Goal: Task Accomplishment & Management: Use online tool/utility

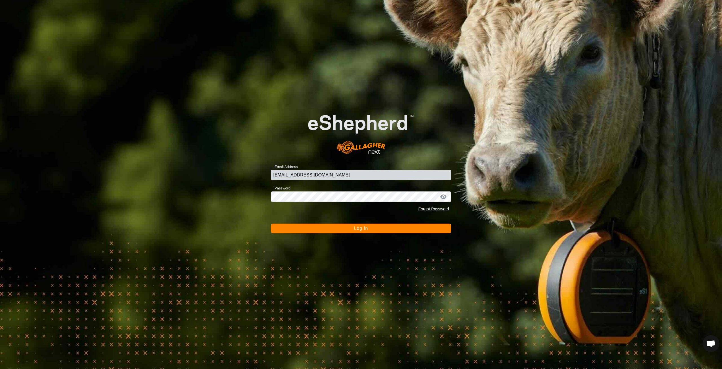
click at [330, 220] on form "Email Address [EMAIL_ADDRESS][DOMAIN_NAME] Password Forgot Password Log In" at bounding box center [361, 166] width 181 height 133
click at [332, 224] on button "Log In" at bounding box center [361, 228] width 181 height 10
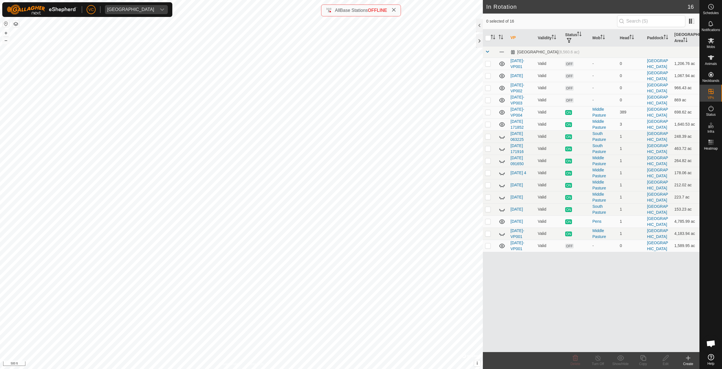
checkbox input "true"
click at [645, 363] on div "Copy" at bounding box center [643, 363] width 23 height 5
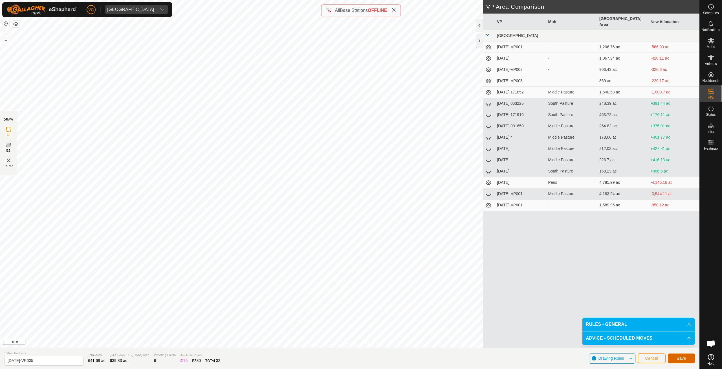
click at [690, 359] on button "Save" at bounding box center [681, 358] width 27 height 10
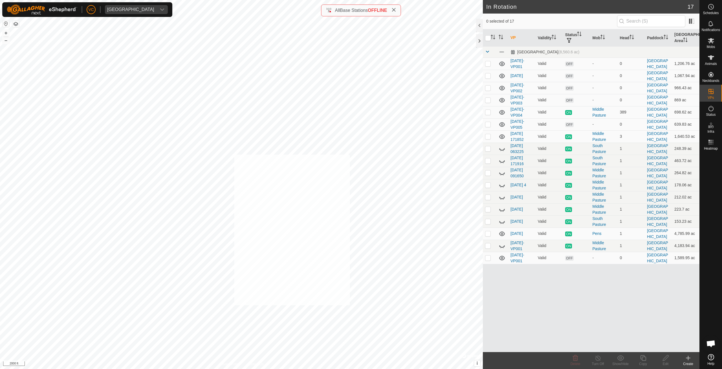
checkbox input "true"
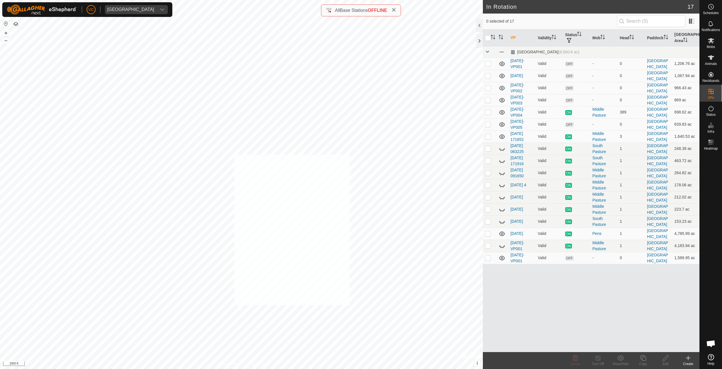
checkbox input "true"
click at [712, 55] on icon at bounding box center [711, 57] width 7 height 7
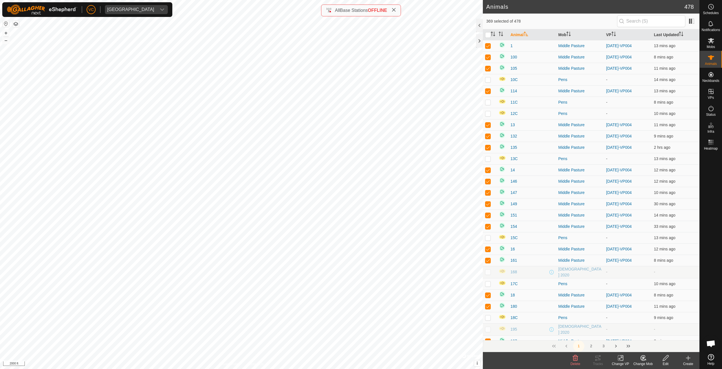
checkbox input "true"
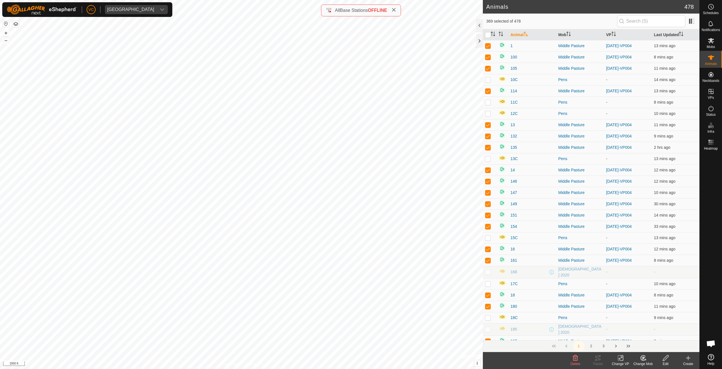
checkbox input "true"
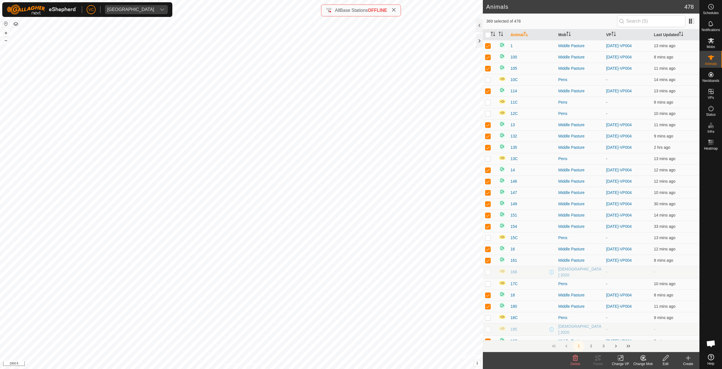
checkbox input "true"
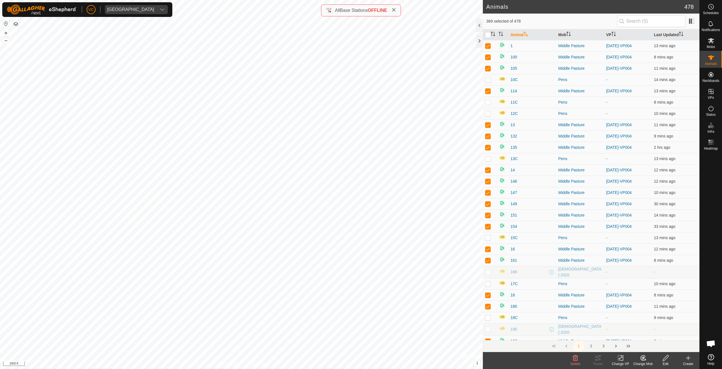
checkbox input "true"
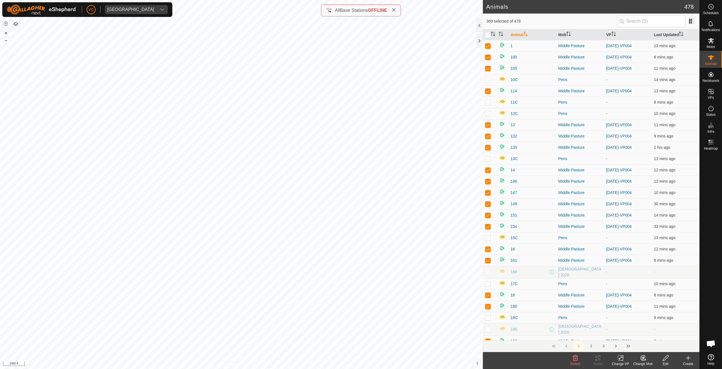
checkbox input "true"
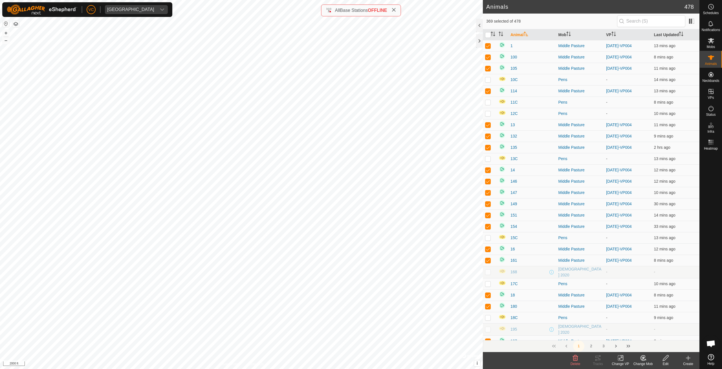
checkbox input "true"
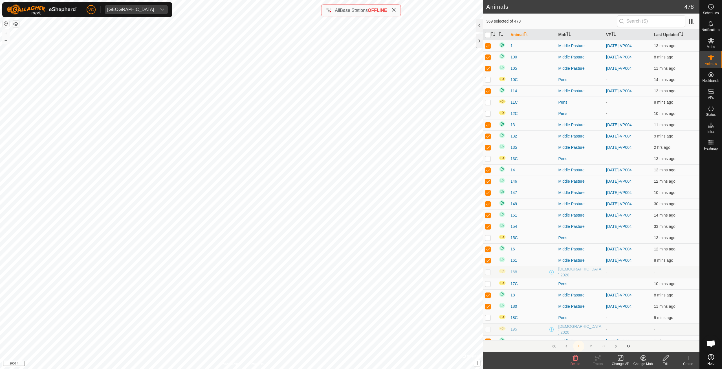
checkbox input "true"
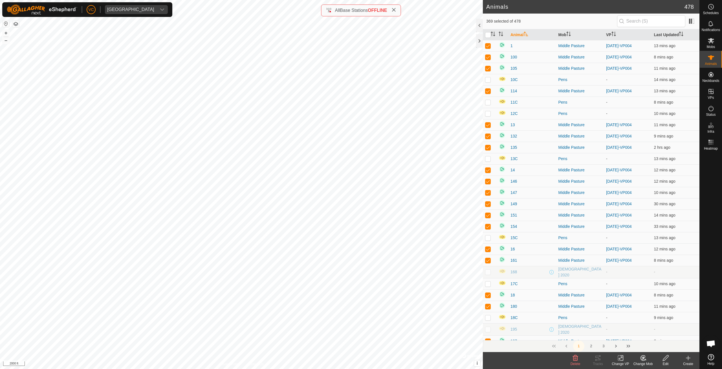
checkbox input "true"
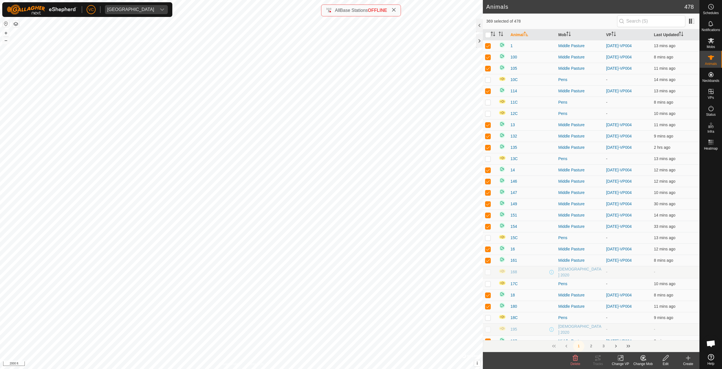
checkbox input "true"
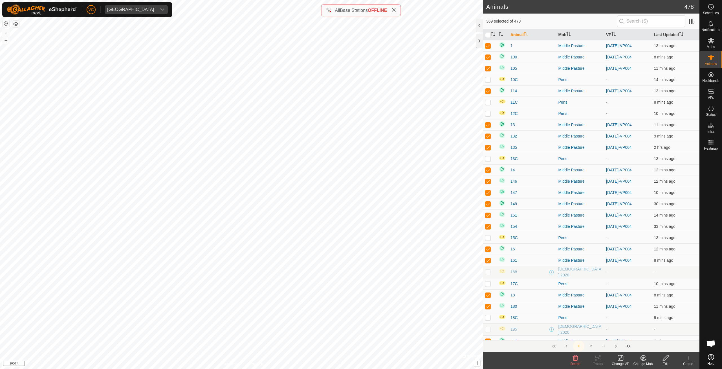
checkbox input "true"
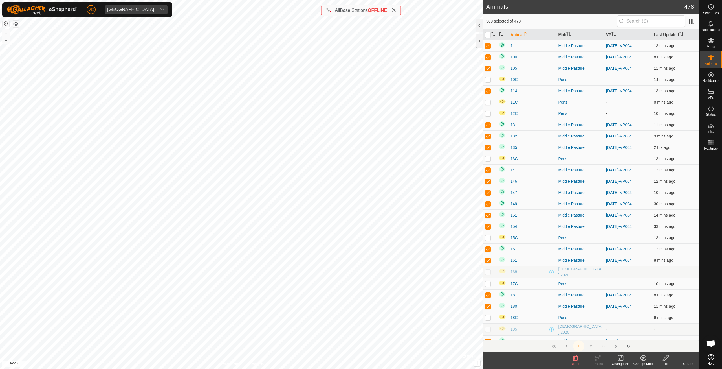
checkbox input "true"
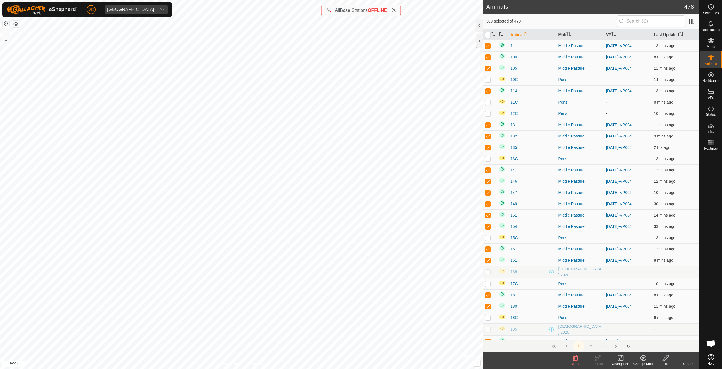
checkbox input "true"
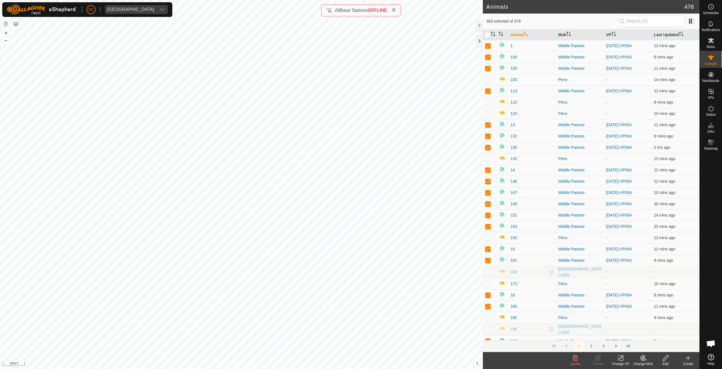
checkbox input "true"
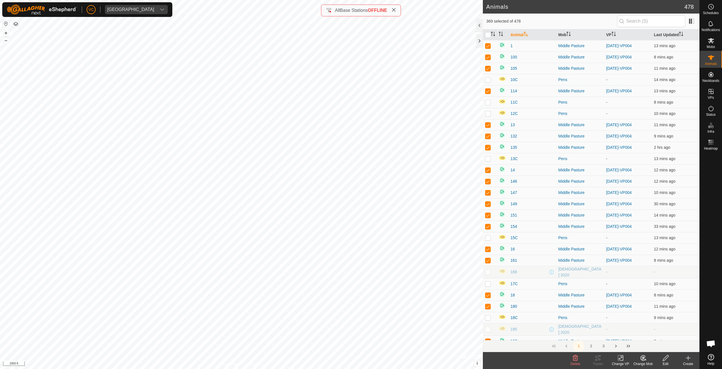
checkbox input "true"
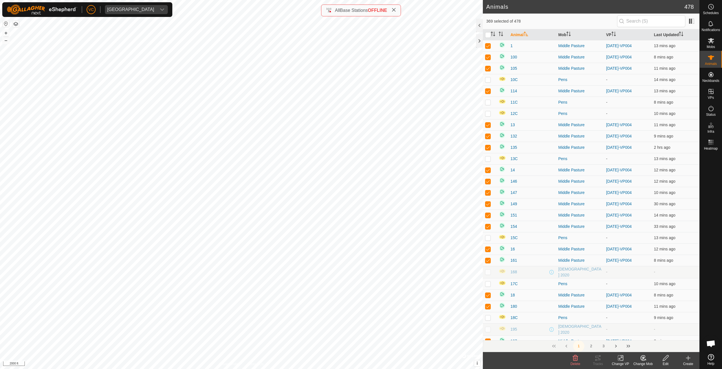
checkbox input "true"
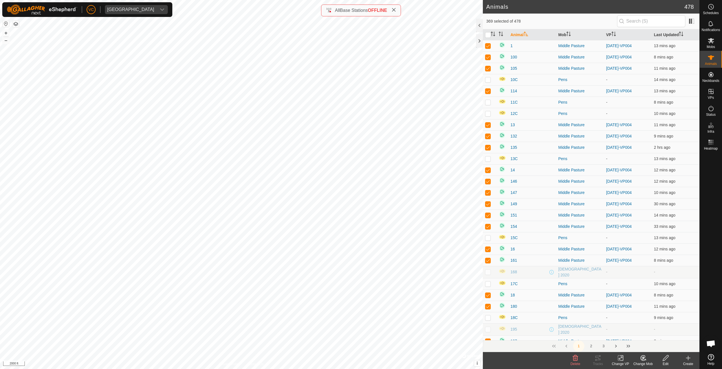
checkbox input "true"
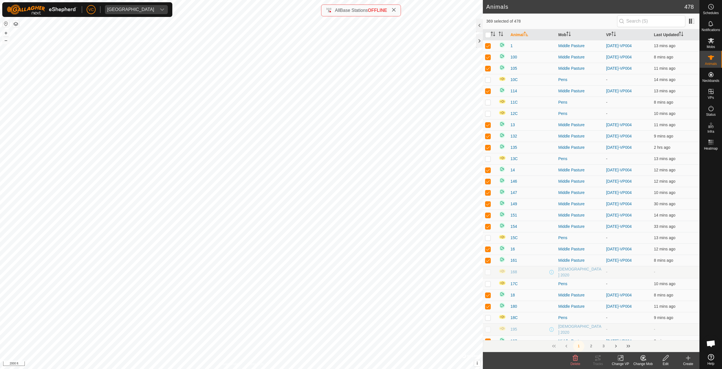
checkbox input "true"
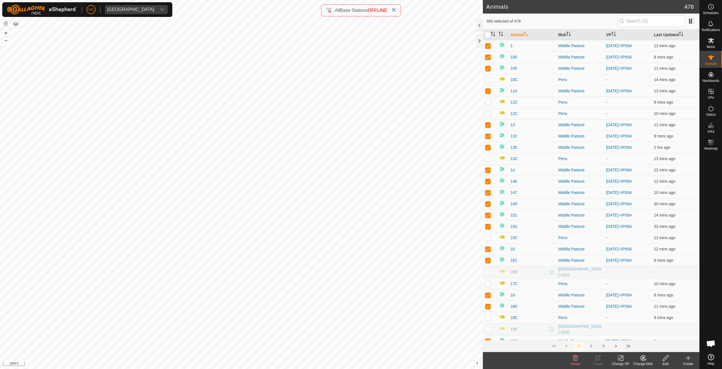
checkbox input "true"
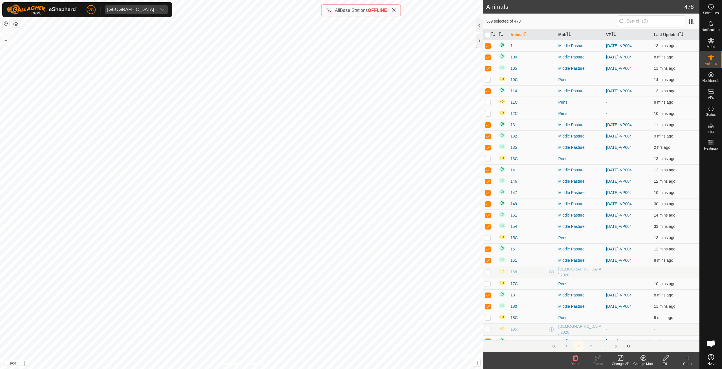
checkbox input "true"
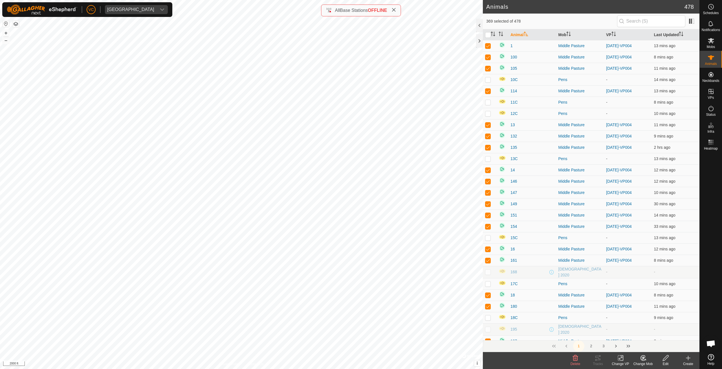
checkbox input "true"
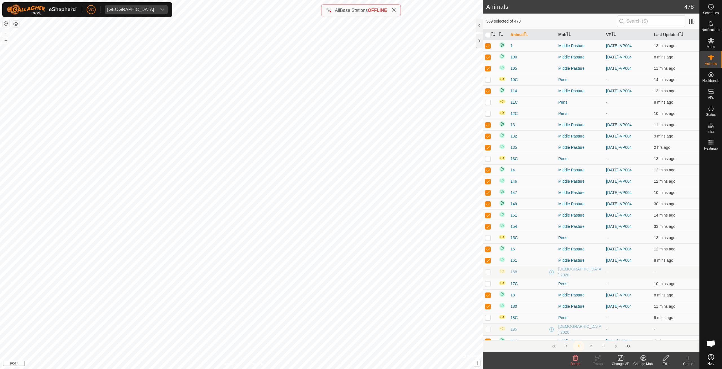
checkbox input "true"
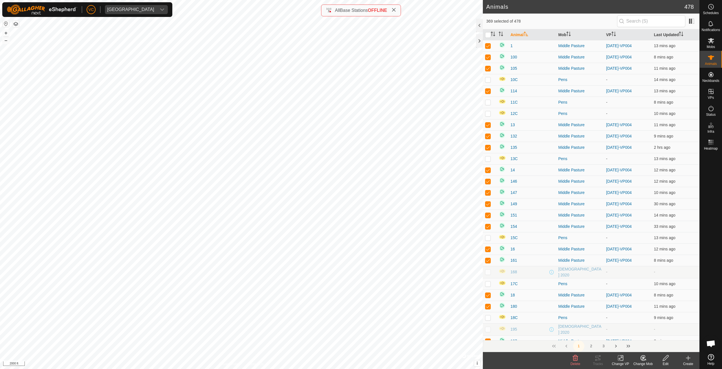
checkbox input "true"
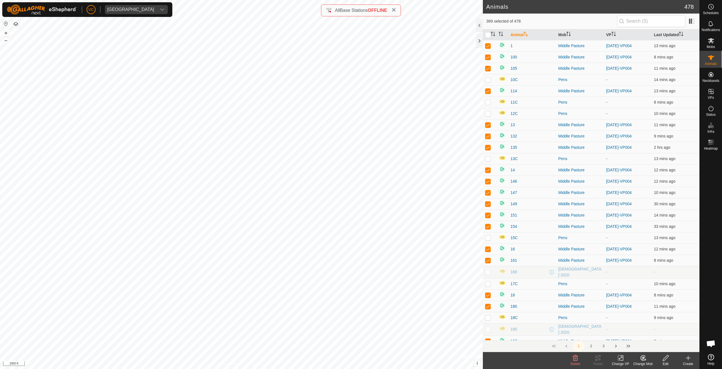
checkbox input "true"
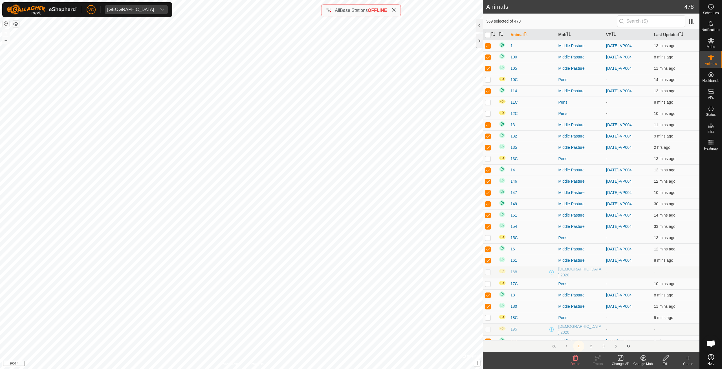
checkbox input "true"
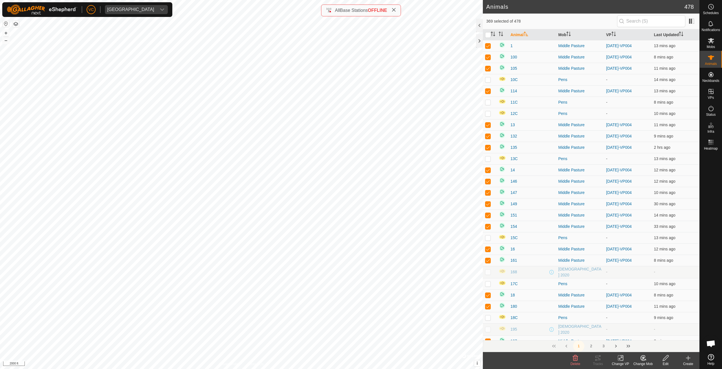
checkbox input "true"
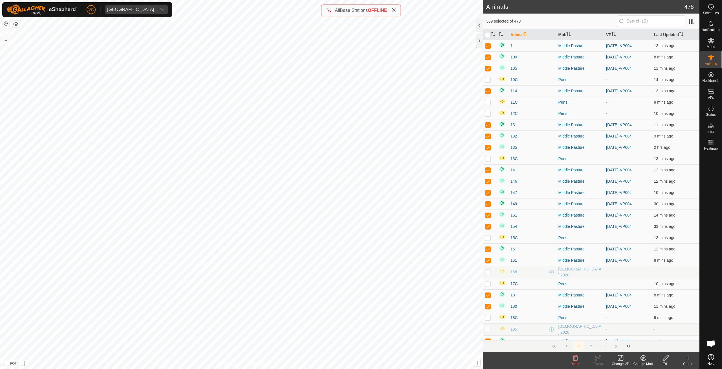
checkbox input "true"
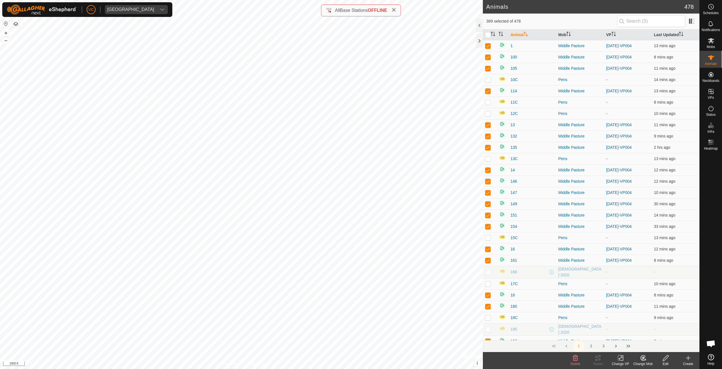
checkbox input "true"
click at [642, 360] on icon at bounding box center [643, 357] width 7 height 7
click at [619, 359] on icon at bounding box center [620, 357] width 7 height 7
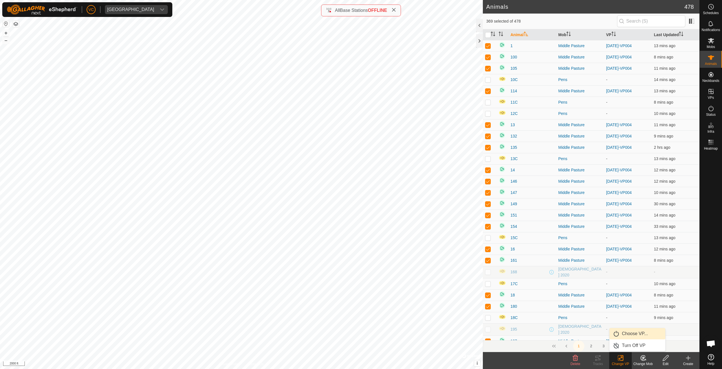
click at [626, 336] on link "Choose VP..." at bounding box center [638, 333] width 56 height 11
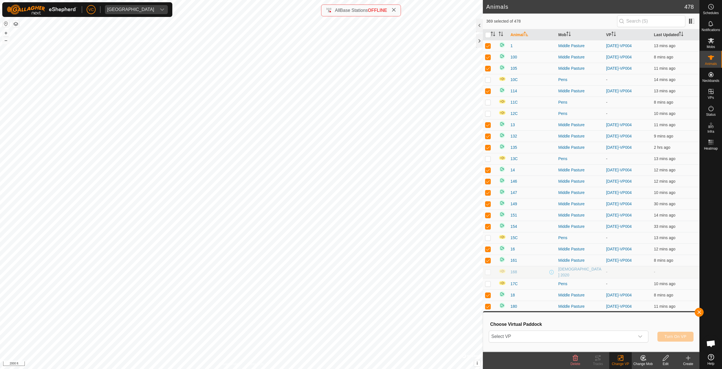
click at [607, 343] on div "Select VP Turn On VP" at bounding box center [591, 337] width 205 height 14
click at [596, 331] on span "Select VP" at bounding box center [562, 336] width 146 height 11
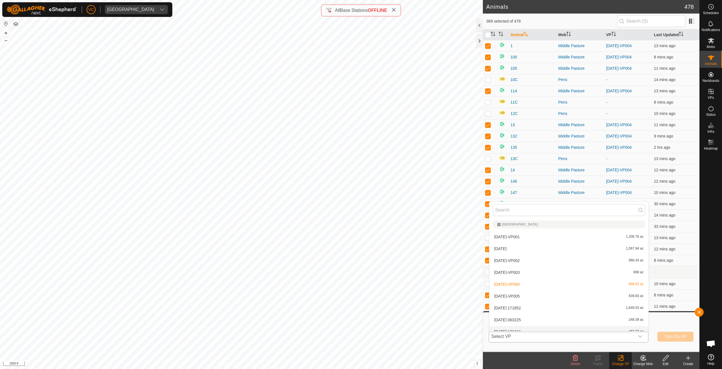
scroll to position [6, 0]
click at [528, 288] on li "[DATE]-VP005 639.83 ac" at bounding box center [569, 289] width 159 height 11
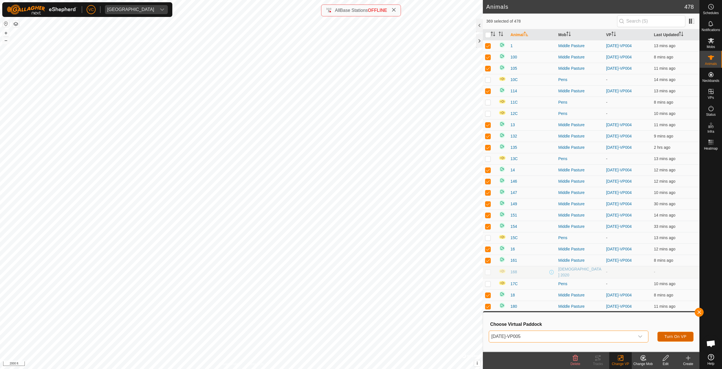
click at [669, 337] on span "Turn On VP" at bounding box center [676, 336] width 22 height 5
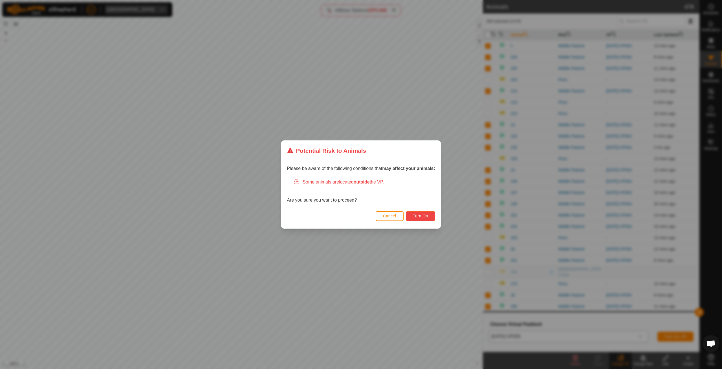
click at [413, 218] on button "Turn On" at bounding box center [420, 216] width 29 height 10
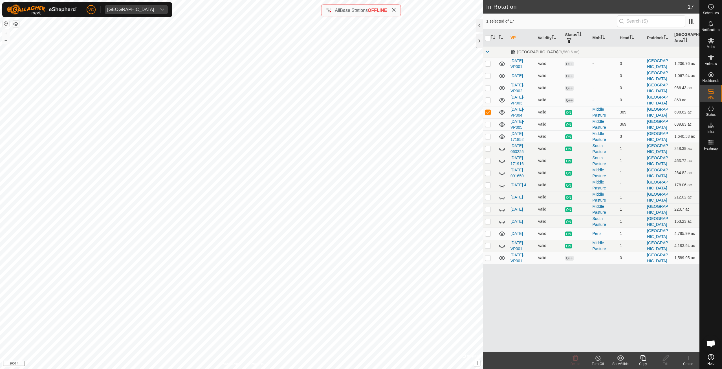
click at [646, 363] on div "Copy" at bounding box center [643, 363] width 23 height 5
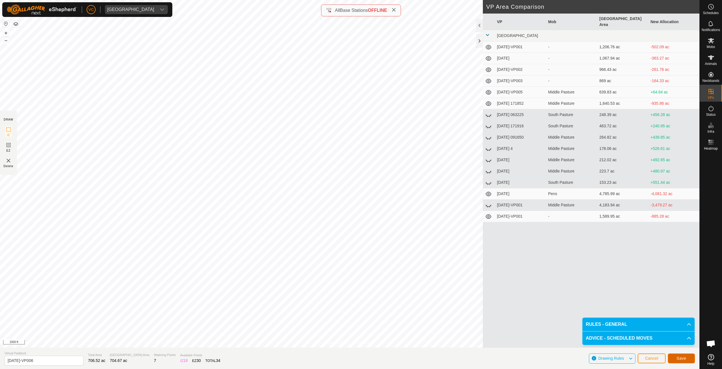
click at [682, 360] on span "Save" at bounding box center [682, 358] width 10 height 5
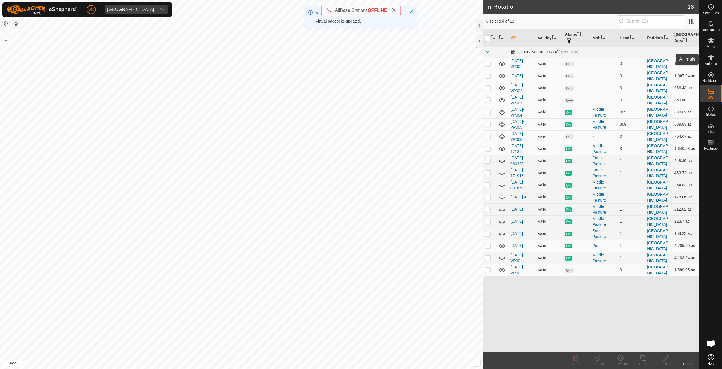
click at [710, 62] on span "Animals" at bounding box center [711, 63] width 12 height 3
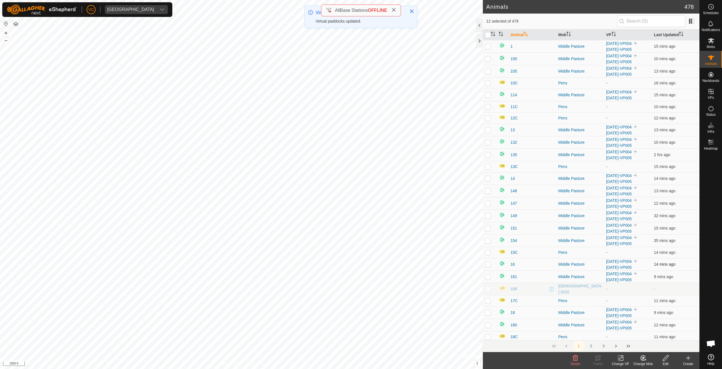
checkbox input "true"
click at [623, 358] on icon at bounding box center [622, 357] width 3 height 5
click at [626, 333] on span "Choose VP..." at bounding box center [635, 333] width 26 height 7
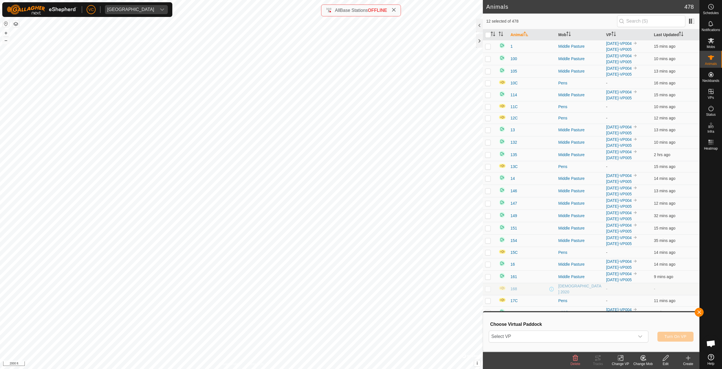
click at [622, 333] on span "Select VP" at bounding box center [562, 336] width 146 height 11
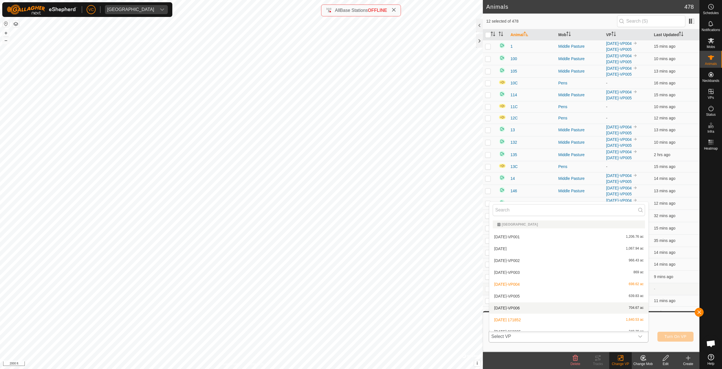
click at [563, 308] on li "[DATE]-VP006 704.67 ac" at bounding box center [569, 307] width 159 height 11
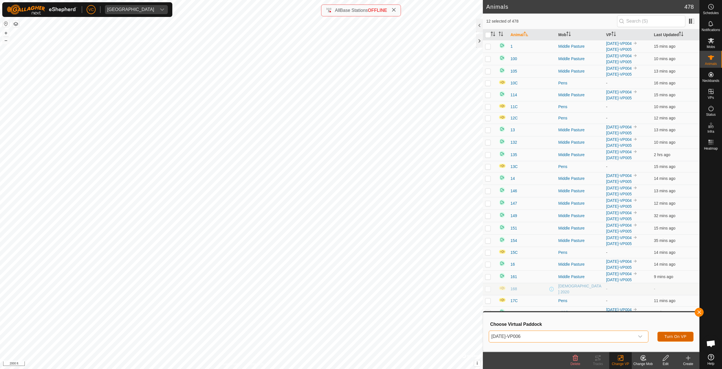
click at [661, 334] on button "Turn On VP" at bounding box center [676, 337] width 36 height 10
